Goal: Information Seeking & Learning: Learn about a topic

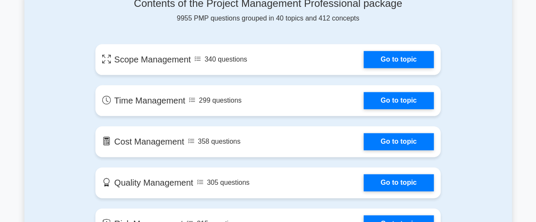
scroll to position [474, 0]
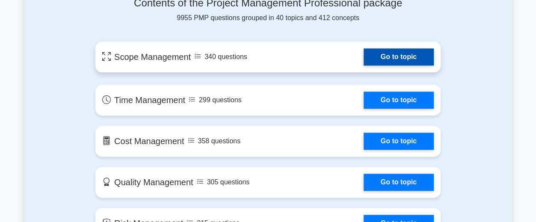
click at [395, 58] on link "Go to topic" at bounding box center [399, 56] width 70 height 17
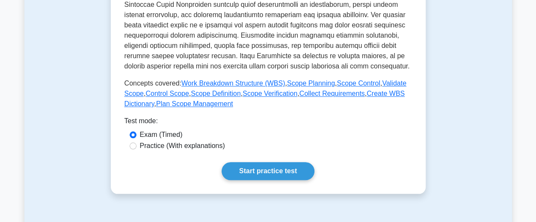
scroll to position [340, 0]
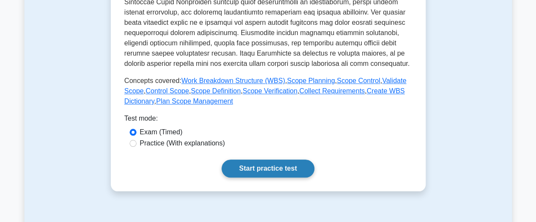
click at [269, 169] on link "Start practice test" at bounding box center [268, 169] width 93 height 18
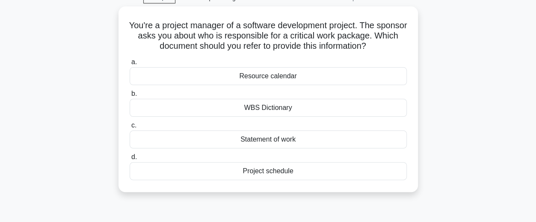
scroll to position [45, 0]
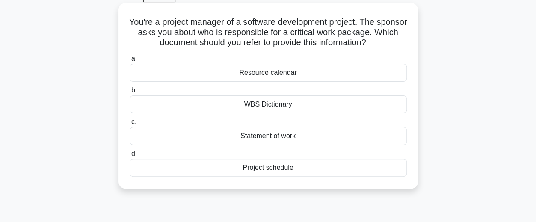
click at [277, 78] on div "Resource calendar" at bounding box center [268, 73] width 277 height 18
click at [130, 62] on input "a. Resource calendar" at bounding box center [130, 59] width 0 height 6
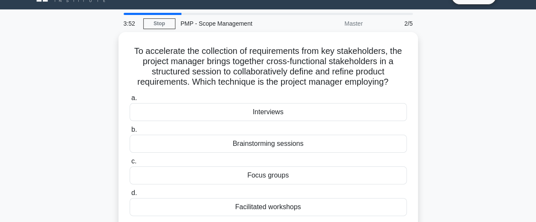
scroll to position [0, 0]
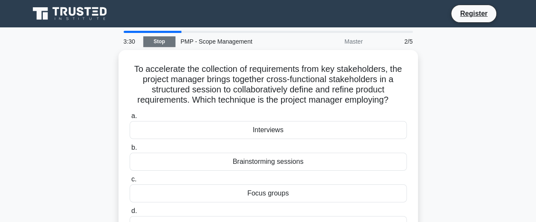
click at [158, 45] on link "Stop" at bounding box center [159, 41] width 32 height 11
click at [68, 179] on div "To accelerate the collection of requirements from key stakeholders, the project…" at bounding box center [268, 153] width 488 height 206
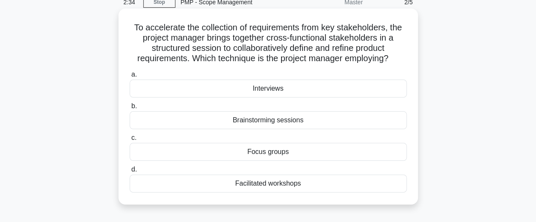
scroll to position [42, 0]
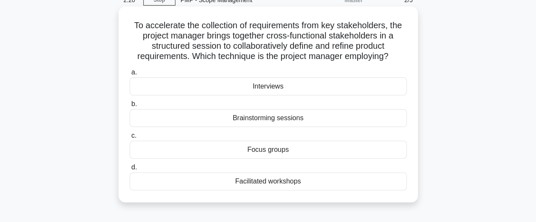
click at [284, 150] on div "Focus groups" at bounding box center [268, 150] width 277 height 18
click at [130, 139] on input "c. Focus groups" at bounding box center [130, 136] width 0 height 6
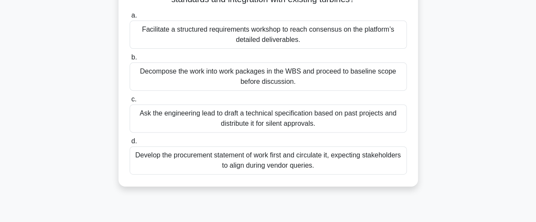
scroll to position [112, 0]
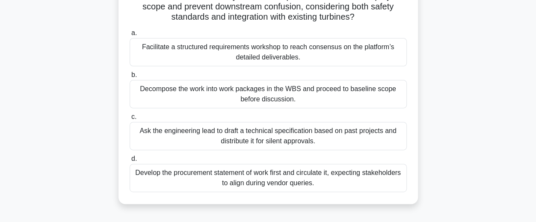
click at [289, 62] on div "Facilitate a structured requirements workshop to reach consensus on the platfor…" at bounding box center [268, 52] width 277 height 28
click at [130, 36] on input "a. Facilitate a structured requirements workshop to reach consensus on the plat…" at bounding box center [130, 33] width 0 height 6
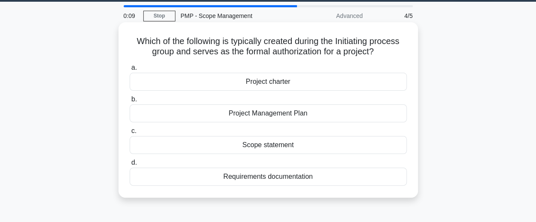
scroll to position [26, 0]
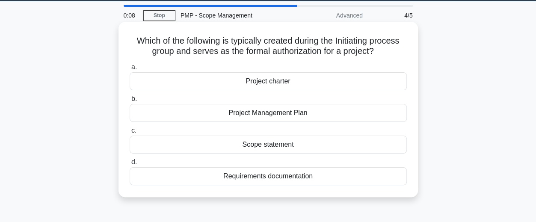
click at [284, 109] on div "Project Management Plan" at bounding box center [268, 113] width 277 height 18
click at [130, 102] on input "b. Project Management Plan" at bounding box center [130, 99] width 0 height 6
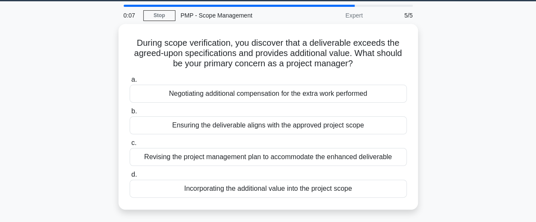
scroll to position [0, 0]
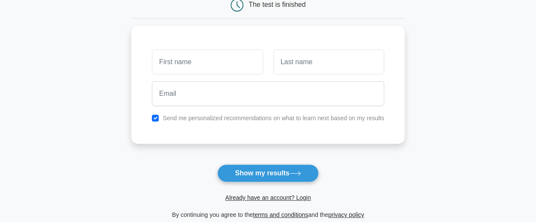
scroll to position [96, 0]
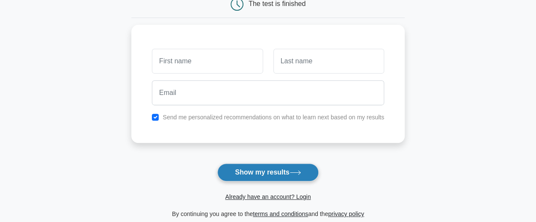
click at [254, 172] on button "Show my results" at bounding box center [267, 173] width 101 height 18
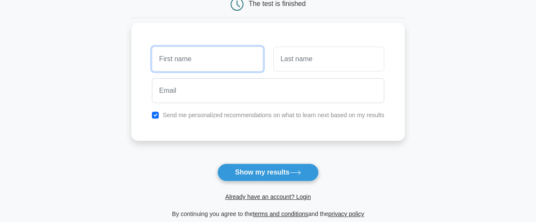
scroll to position [0, 0]
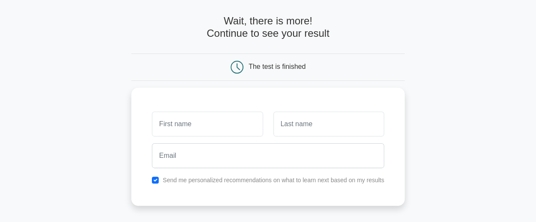
scroll to position [33, 0]
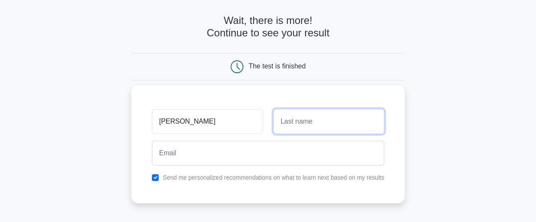
click at [290, 123] on input "text" at bounding box center [329, 121] width 111 height 25
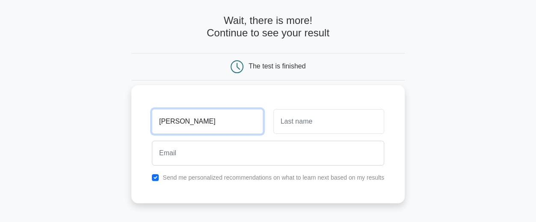
click at [194, 122] on input "[PERSON_NAME]" at bounding box center [207, 121] width 111 height 25
type input "[DEMOGRAPHIC_DATA]"
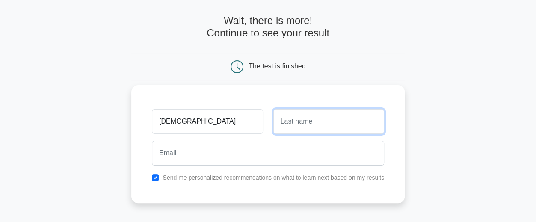
click at [284, 118] on input "text" at bounding box center [329, 121] width 111 height 25
type input "[PERSON_NAME]"
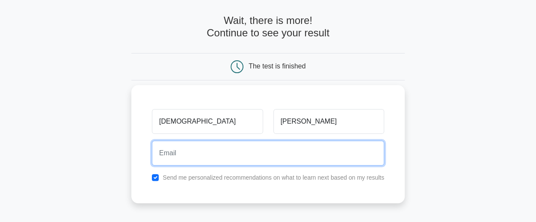
click at [263, 150] on input "email" at bounding box center [268, 153] width 232 height 25
type input "[EMAIL_ADDRESS][DOMAIN_NAME]"
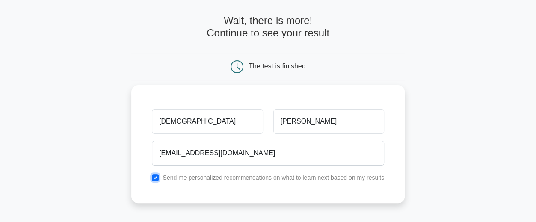
click at [155, 179] on input "checkbox" at bounding box center [155, 177] width 7 height 7
checkbox input "false"
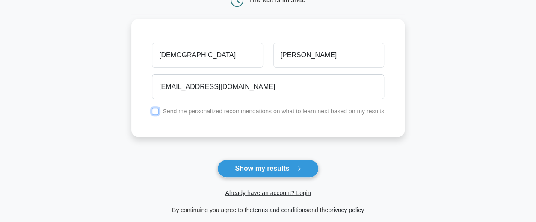
scroll to position [106, 0]
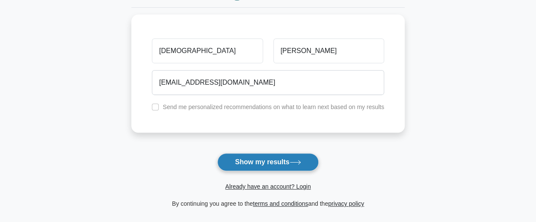
click at [250, 160] on button "Show my results" at bounding box center [267, 162] width 101 height 18
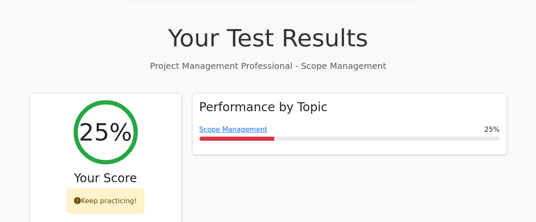
scroll to position [294, 0]
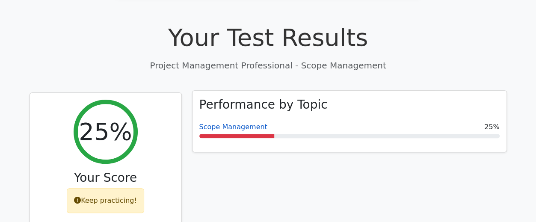
click at [242, 123] on link "Scope Management" at bounding box center [234, 127] width 68 height 8
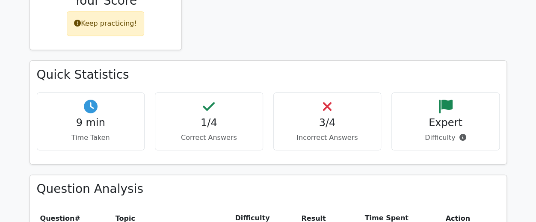
scroll to position [471, 0]
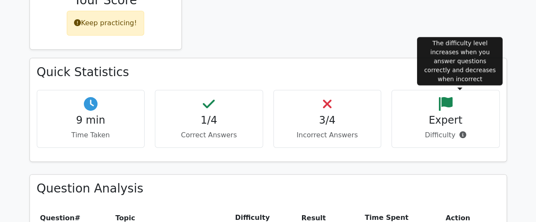
click at [460, 131] on icon at bounding box center [462, 134] width 7 height 7
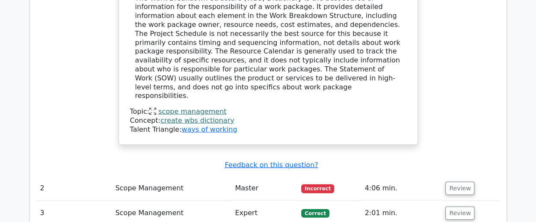
scroll to position [931, 0]
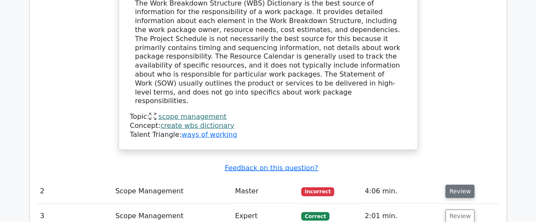
click at [453, 185] on button "Review" at bounding box center [460, 191] width 29 height 13
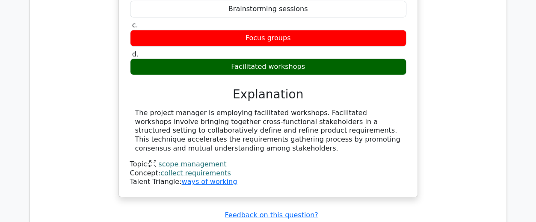
scroll to position [1248, 0]
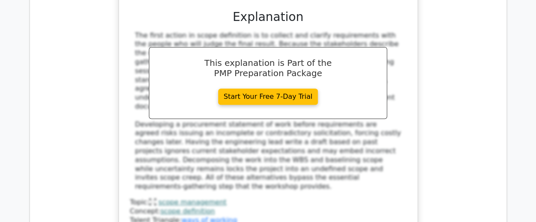
scroll to position [1746, 0]
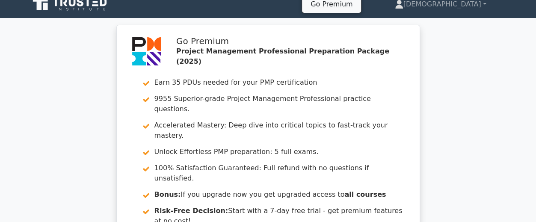
scroll to position [0, 0]
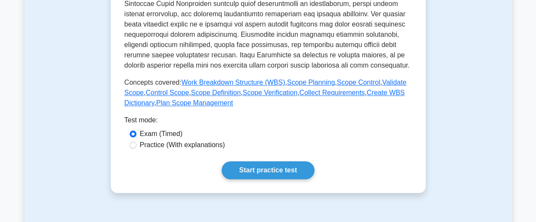
scroll to position [336, 0]
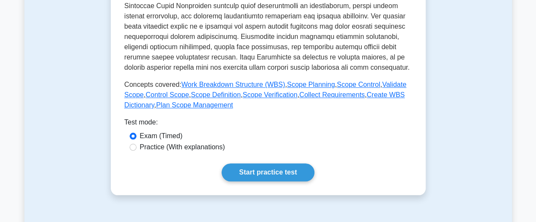
click at [137, 147] on div "Practice (With explanations)" at bounding box center [268, 147] width 277 height 10
click at [135, 147] on input "Practice (With explanations)" at bounding box center [133, 147] width 7 height 7
radio input "true"
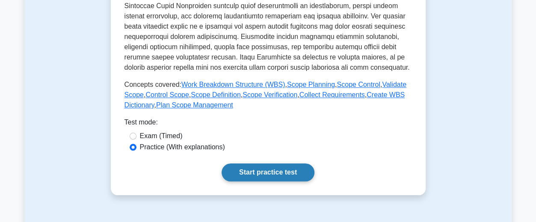
click at [258, 171] on link "Start practice test" at bounding box center [268, 173] width 93 height 18
